Goal: Navigation & Orientation: Find specific page/section

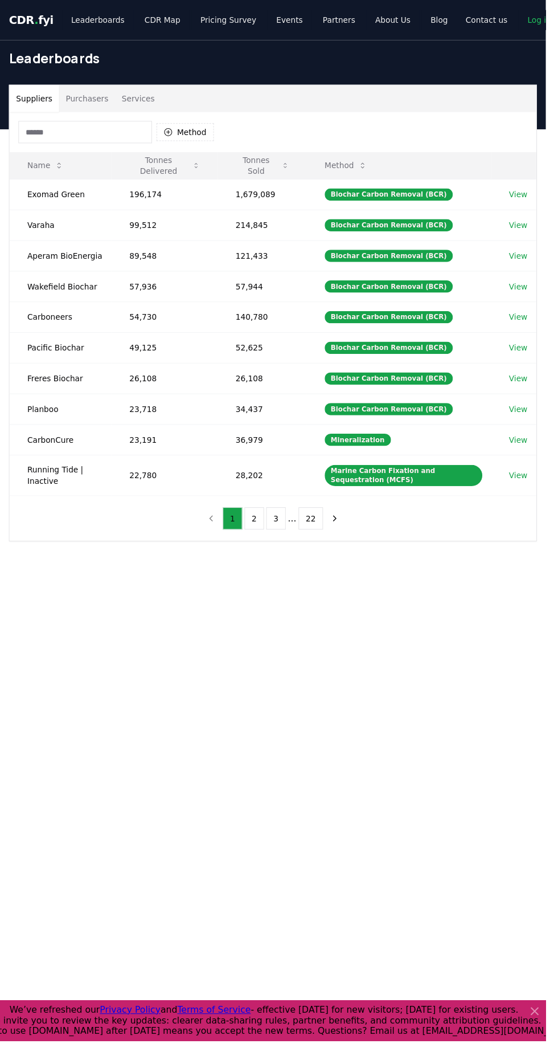
scroll to position [14, 0]
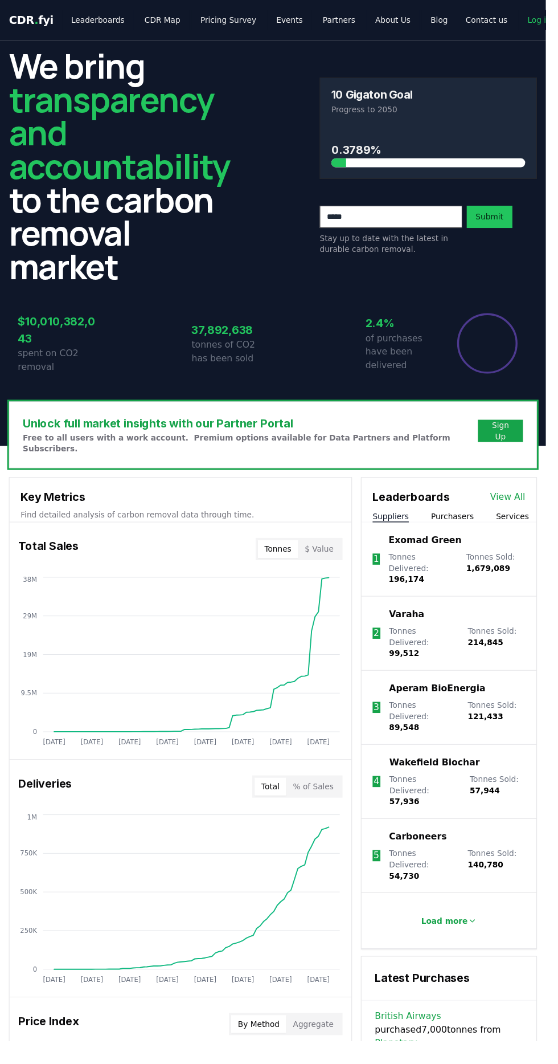
click at [526, 501] on link "View All" at bounding box center [519, 508] width 36 height 14
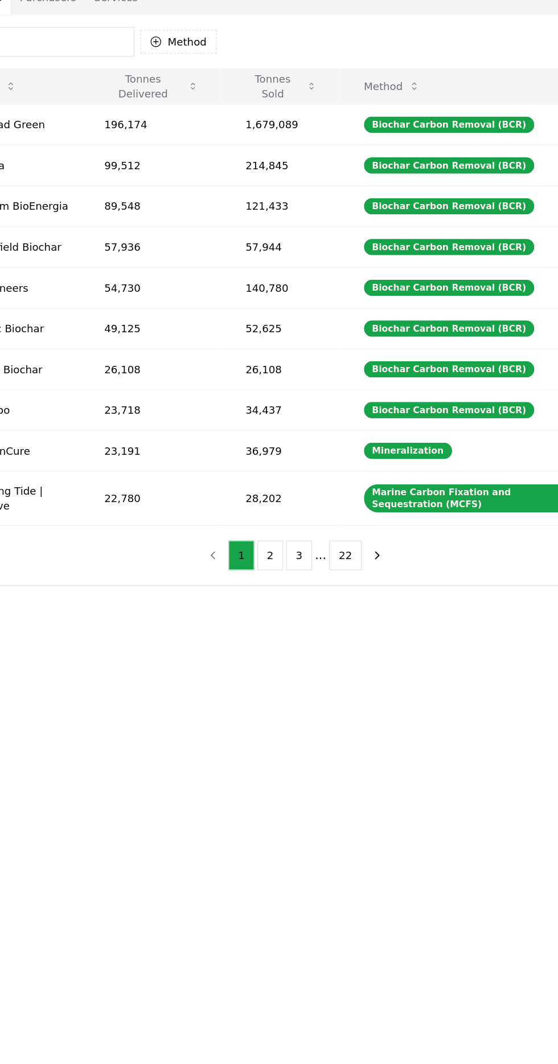
click at [244, 524] on button "1" at bounding box center [238, 530] width 20 height 23
click at [261, 525] on button "2" at bounding box center [260, 530] width 20 height 23
